Goal: Information Seeking & Learning: Learn about a topic

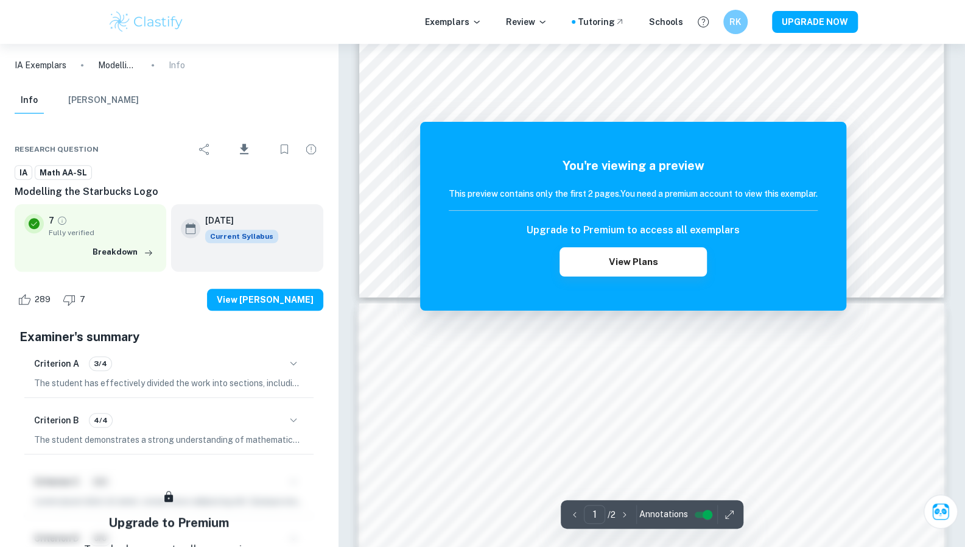
scroll to position [586, 0]
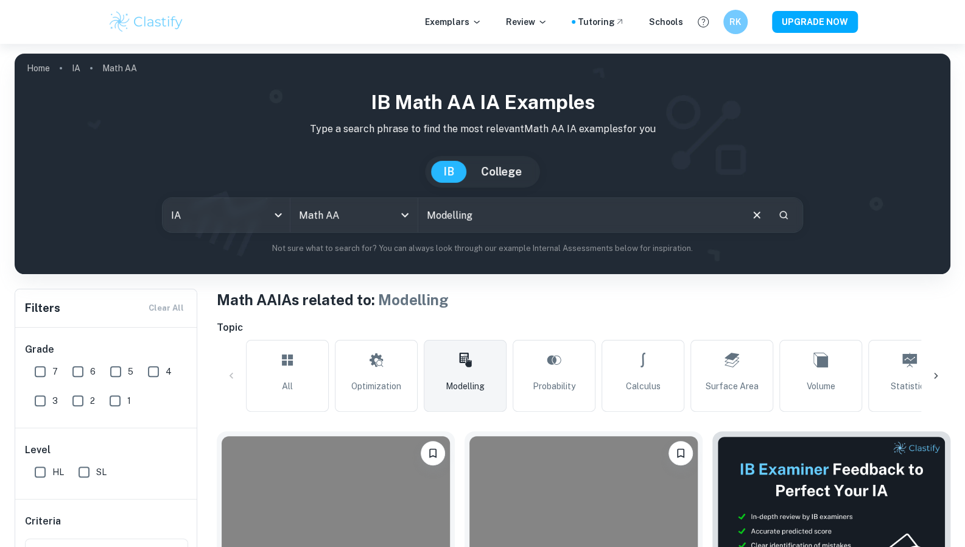
scroll to position [278, 0]
